Goal: Information Seeking & Learning: Learn about a topic

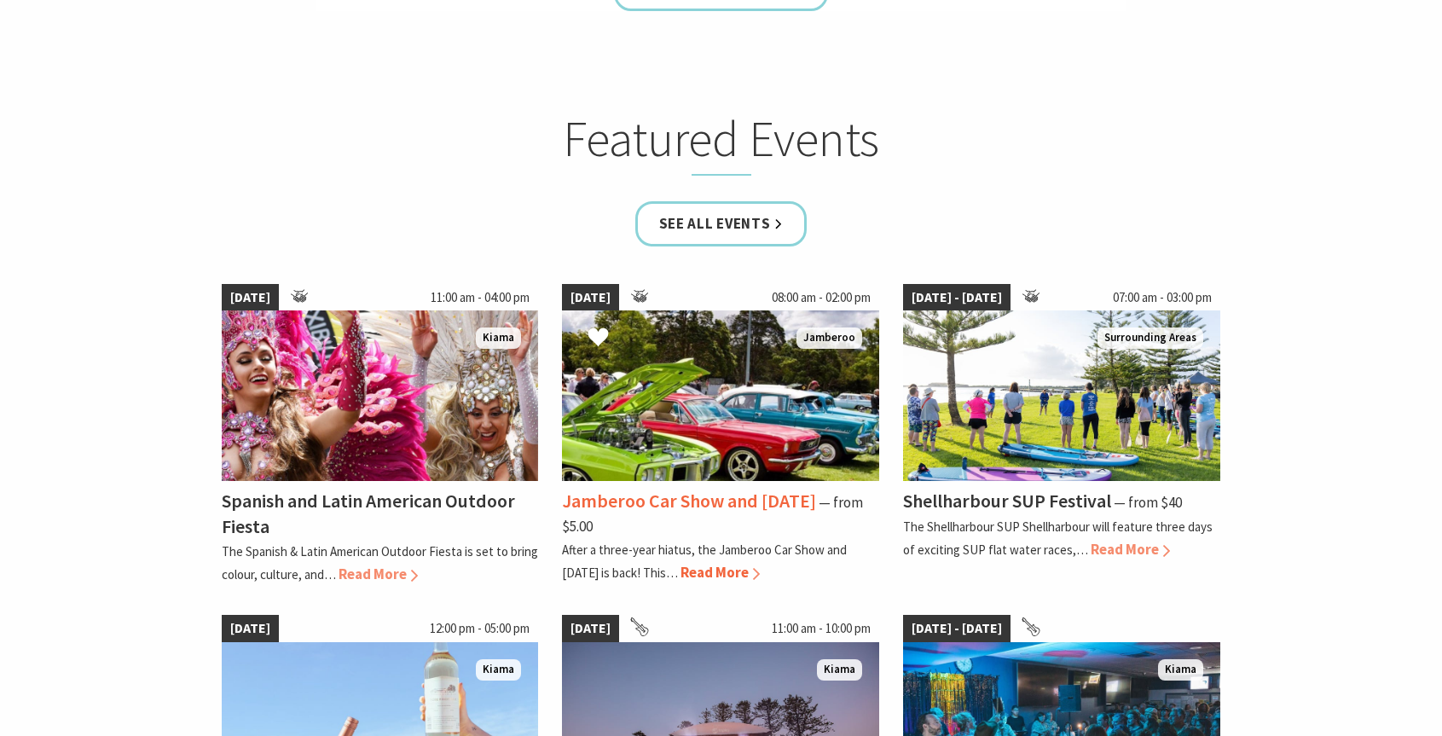
scroll to position [1108, 0]
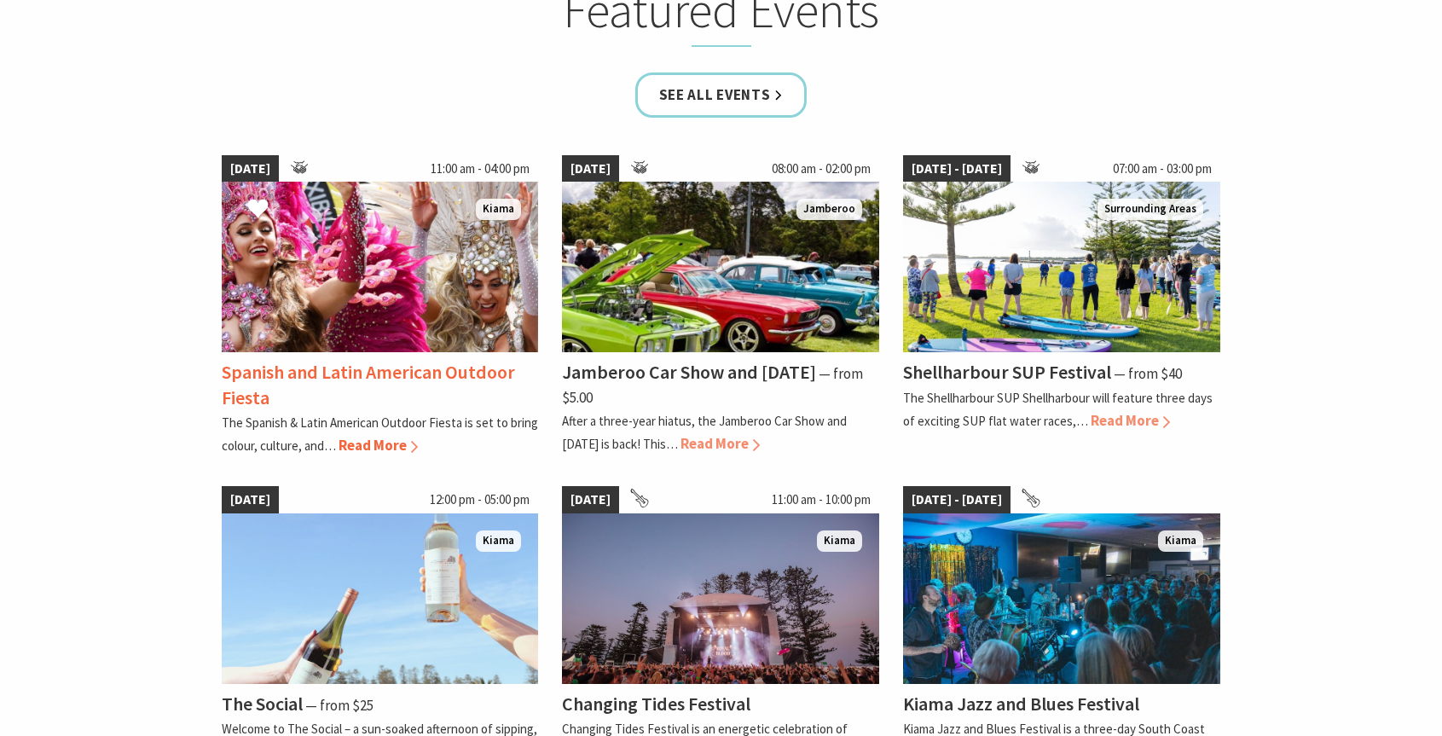
click at [366, 447] on span "Read More" at bounding box center [377, 445] width 79 height 19
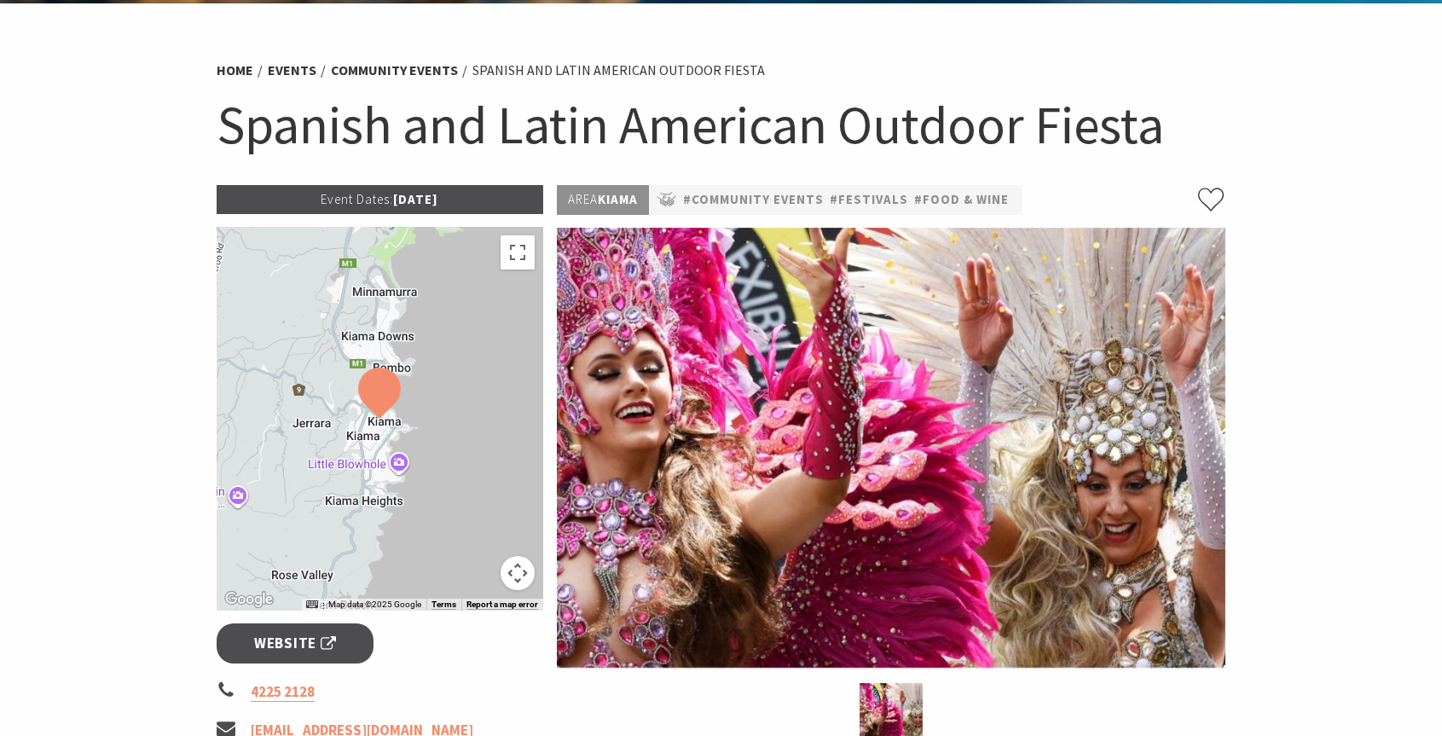
scroll to position [85, 0]
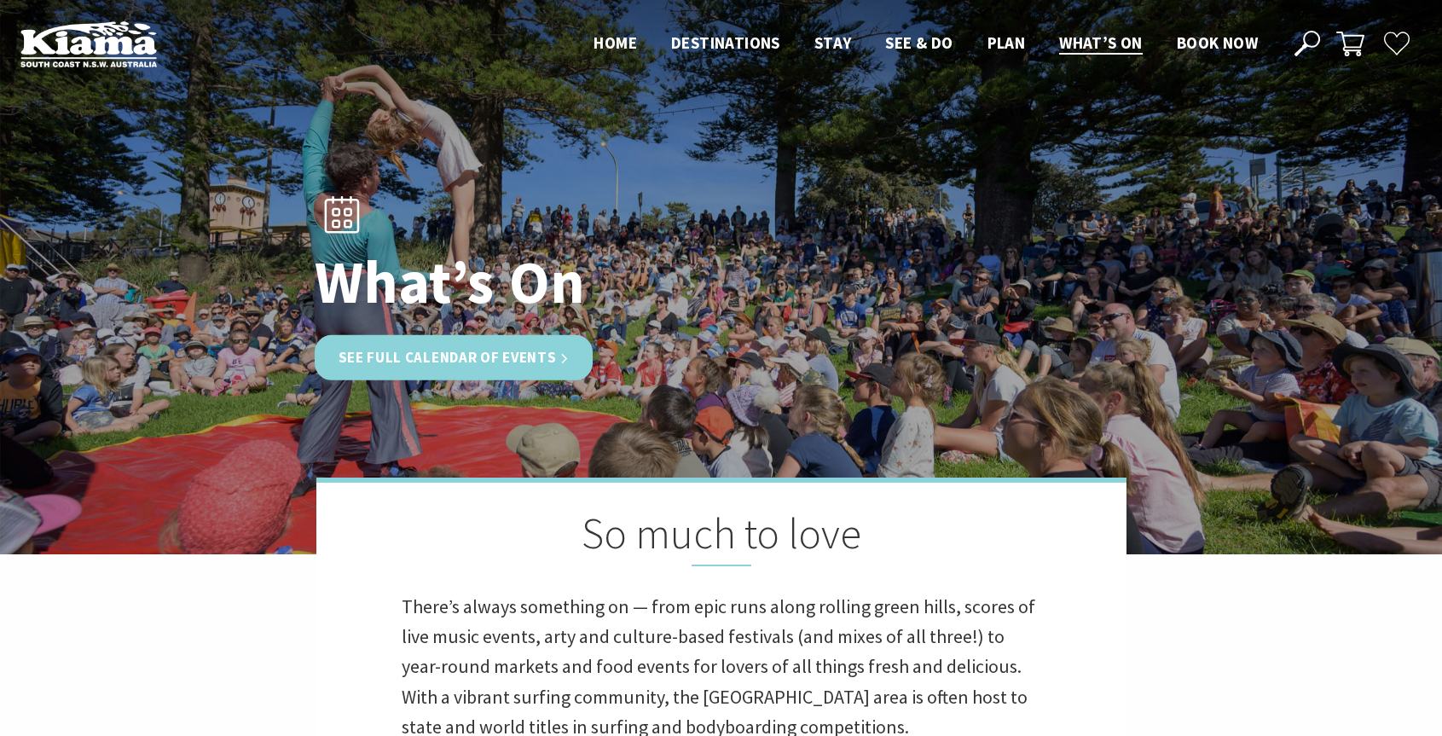
click at [472, 365] on link "See Full Calendar of Events" at bounding box center [454, 357] width 279 height 45
click at [462, 357] on link "See Full Calendar of Events" at bounding box center [454, 357] width 279 height 45
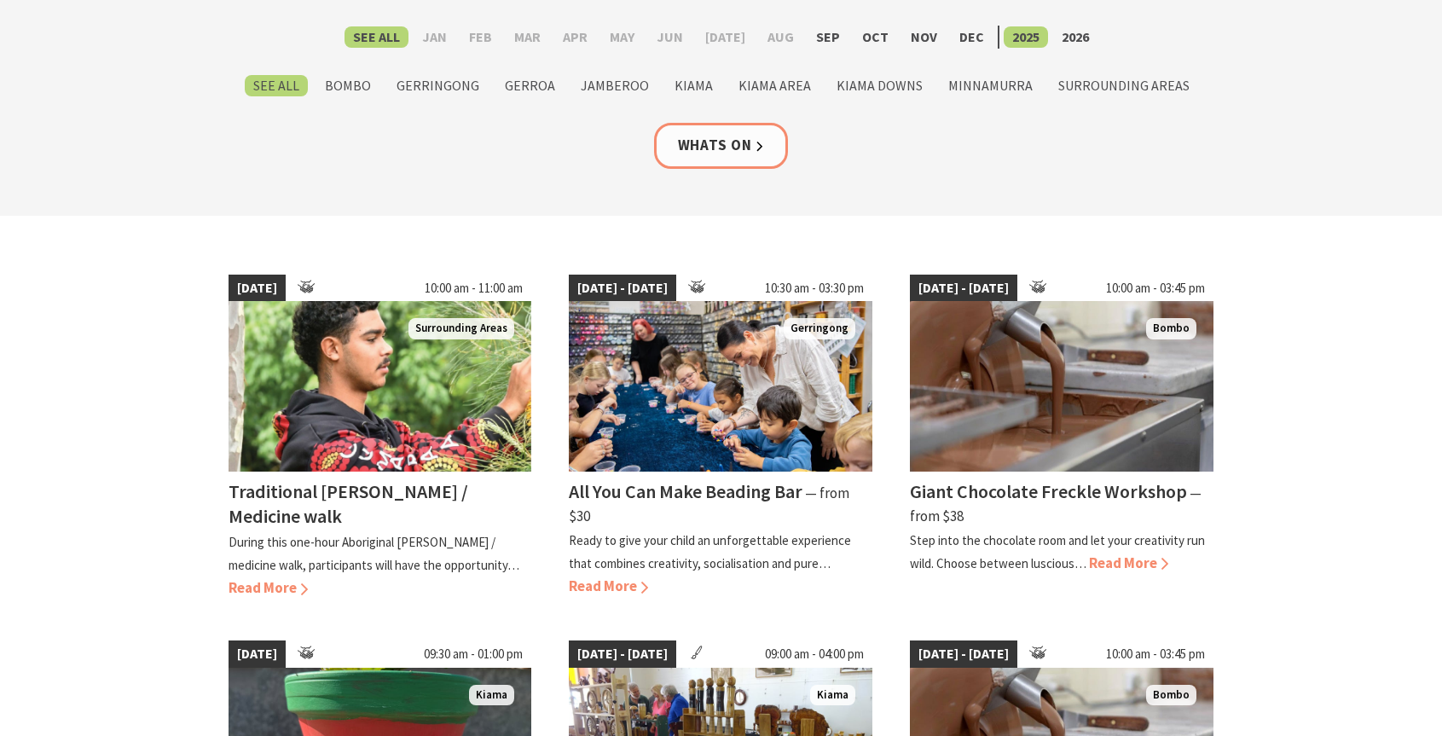
scroll to position [512, 0]
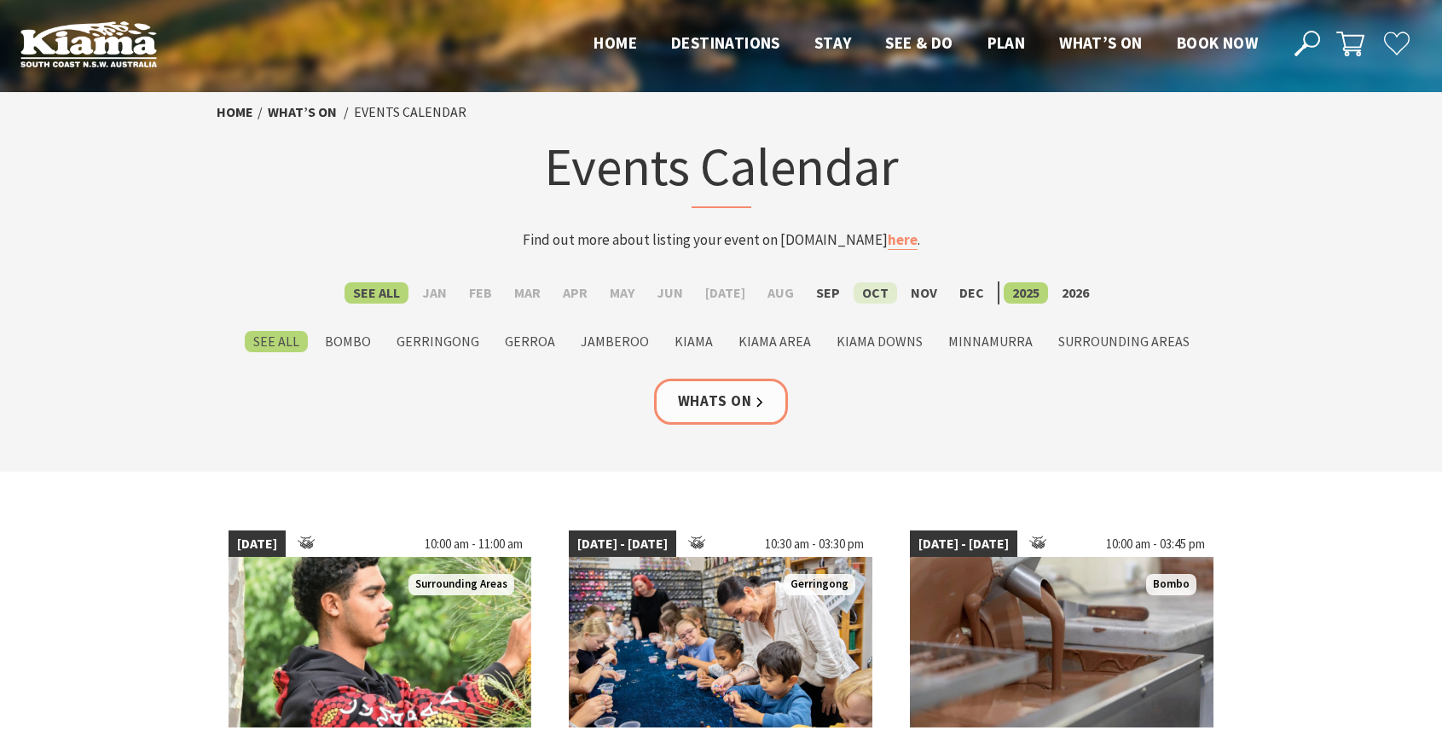
click at [859, 292] on label "Oct" at bounding box center [874, 292] width 43 height 21
click at [0, 0] on input "Oct" at bounding box center [0, 0] width 0 height 0
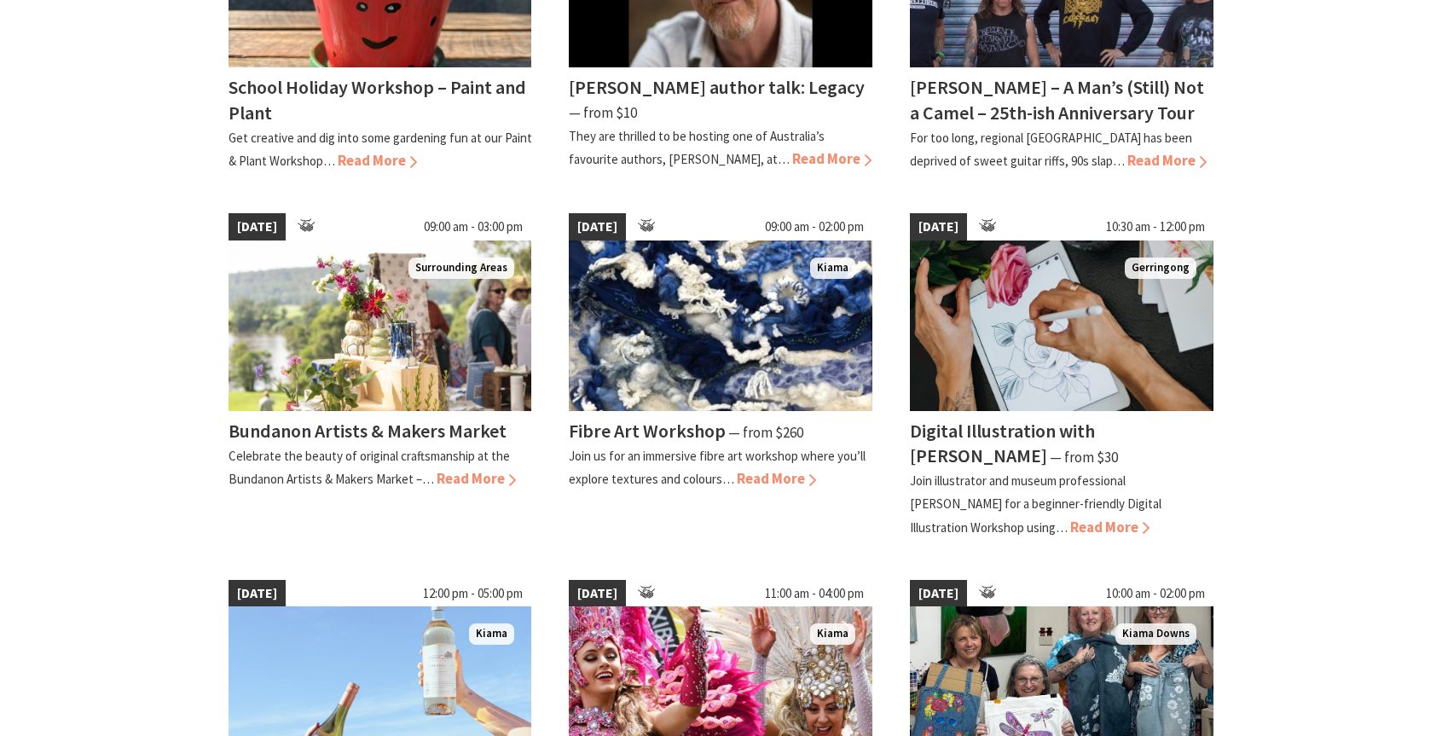
scroll to position [682, 0]
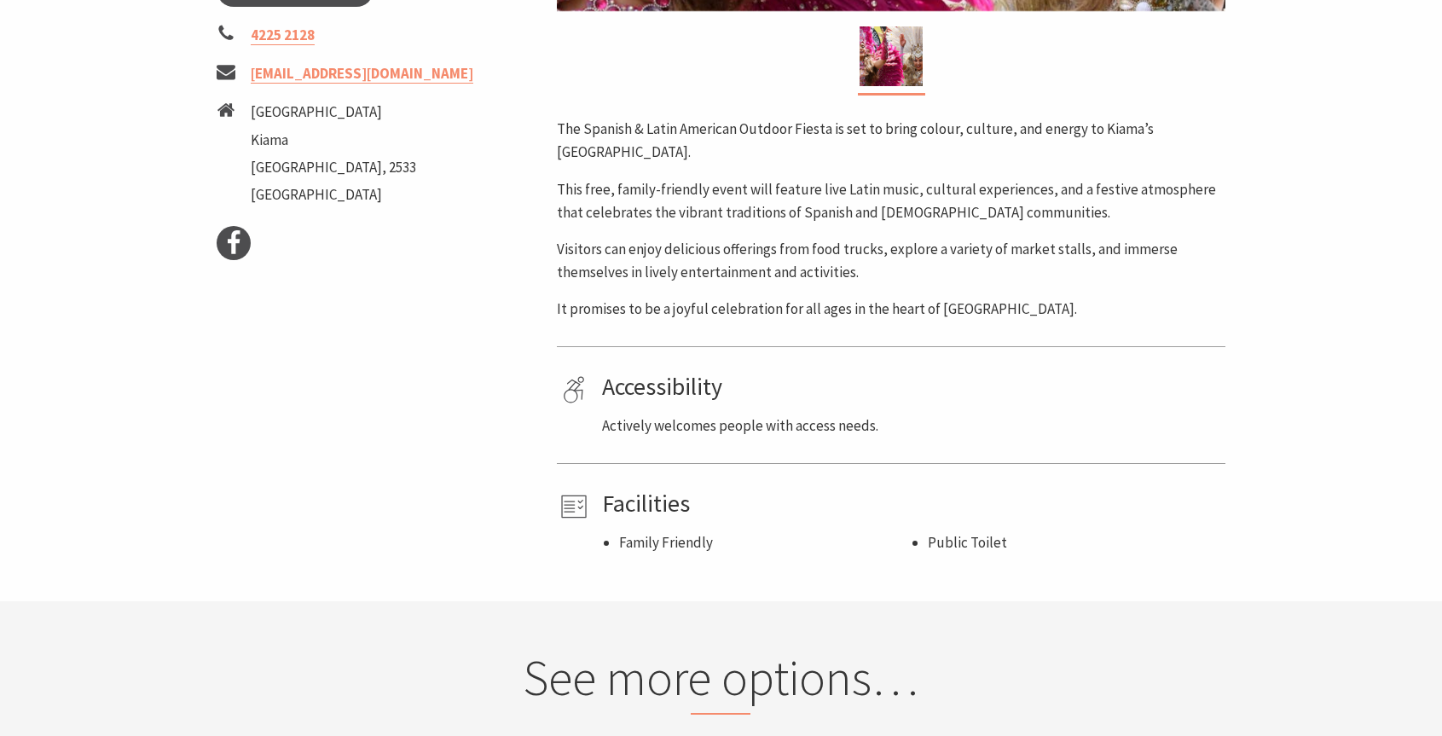
scroll to position [938, 0]
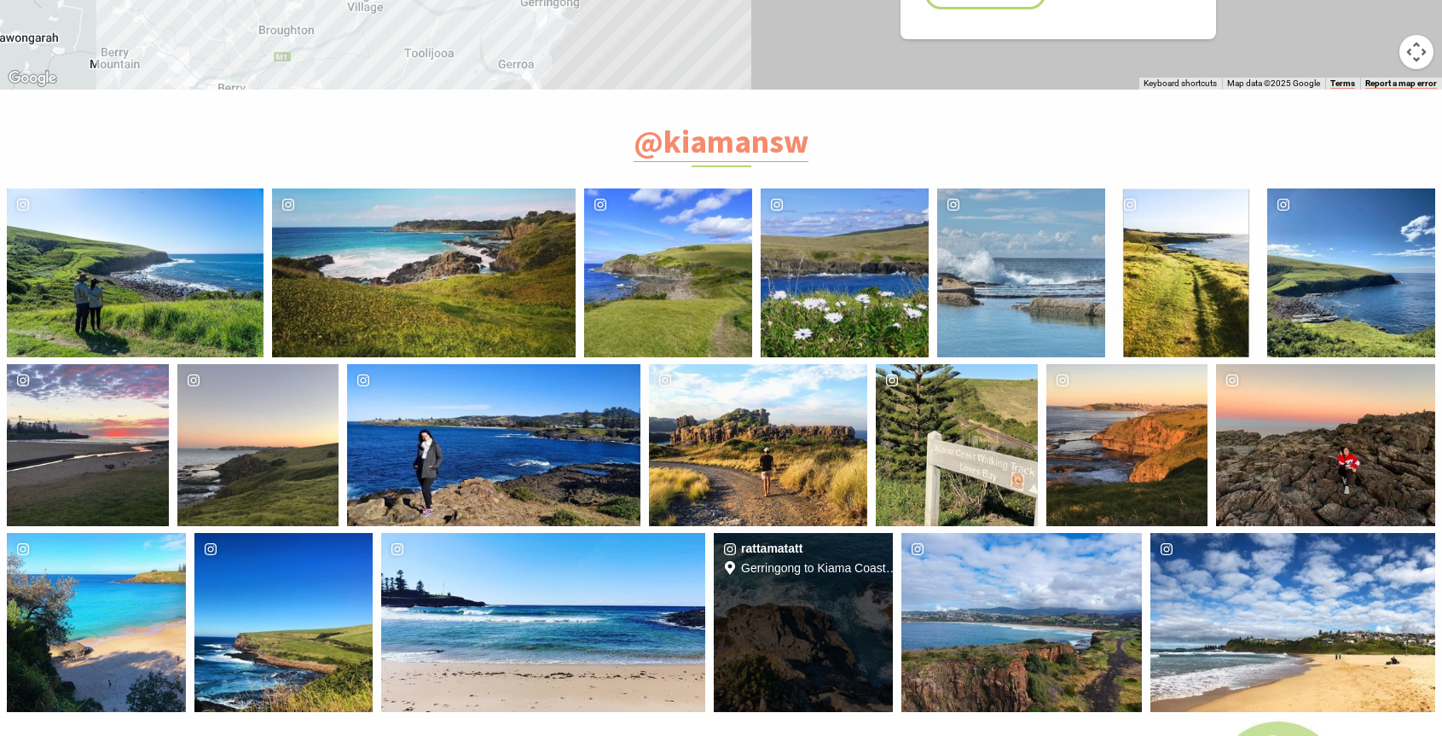
scroll to position [6565, 0]
